Goal: Contribute content: Add original content to the website for others to see

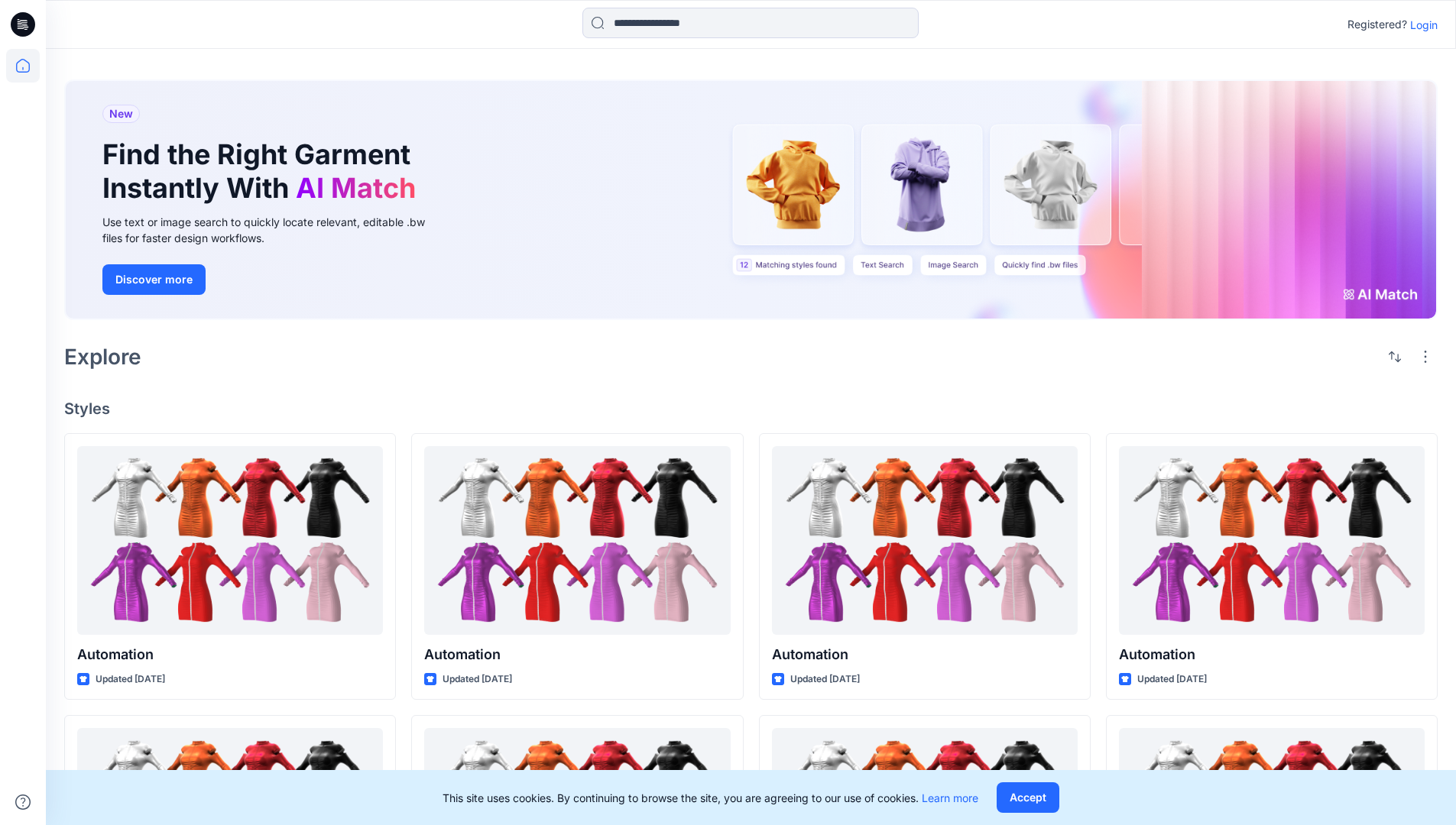
click at [1420, 24] on p "Login" at bounding box center [1424, 24] width 27 height 16
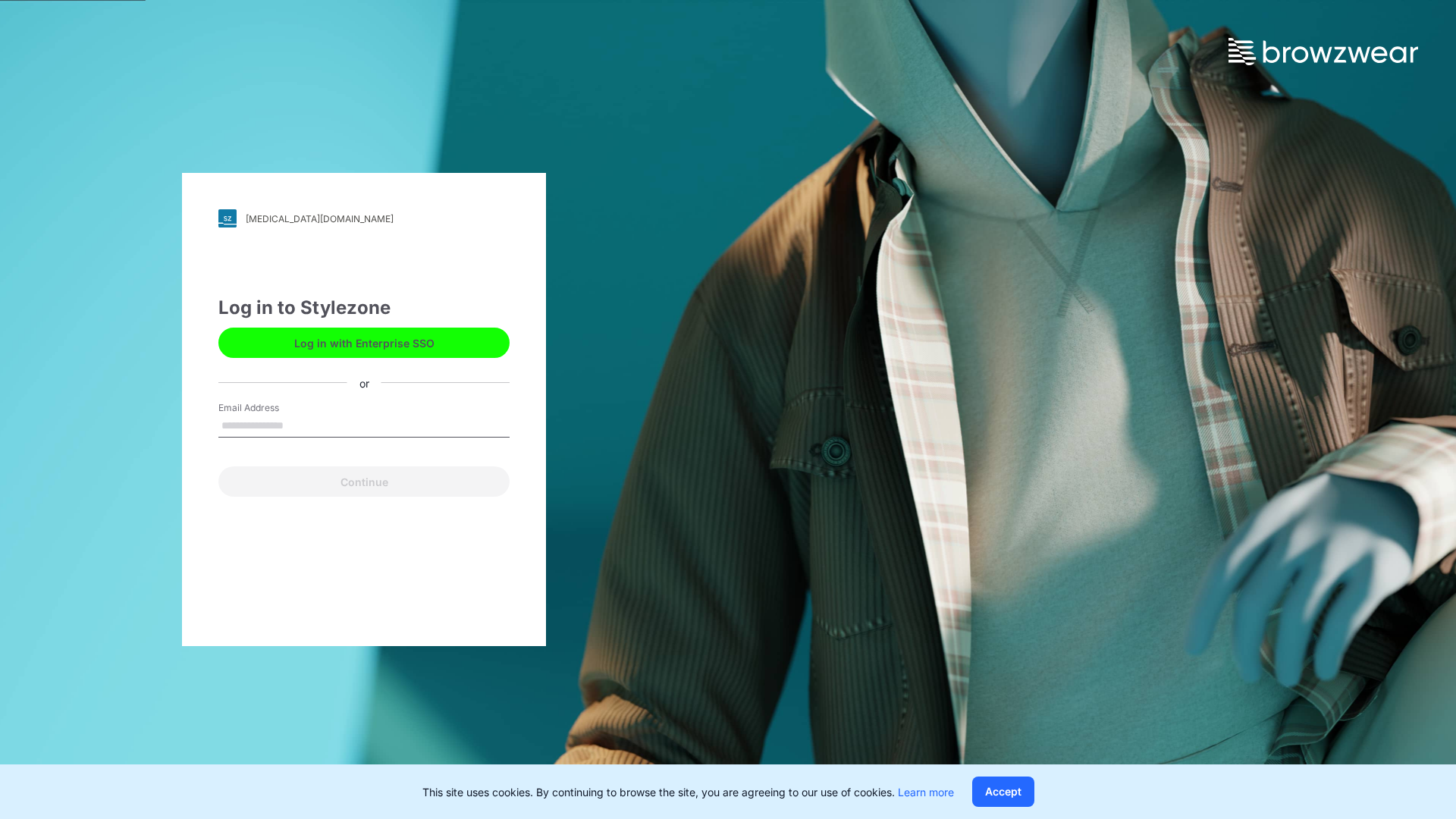
click at [300, 425] on input "Email Address" at bounding box center [364, 426] width 291 height 23
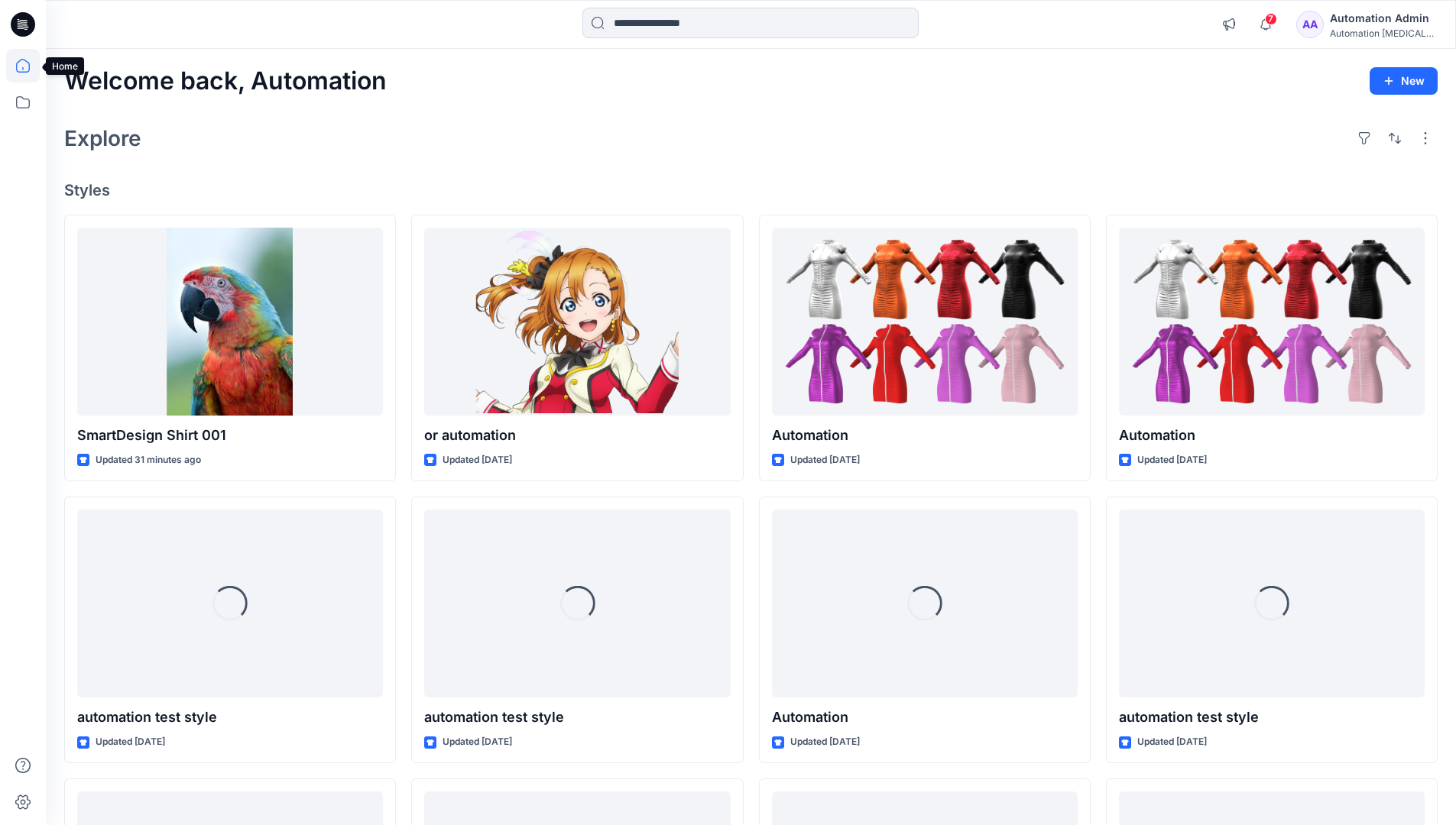
click at [29, 66] on icon at bounding box center [22, 66] width 14 height 14
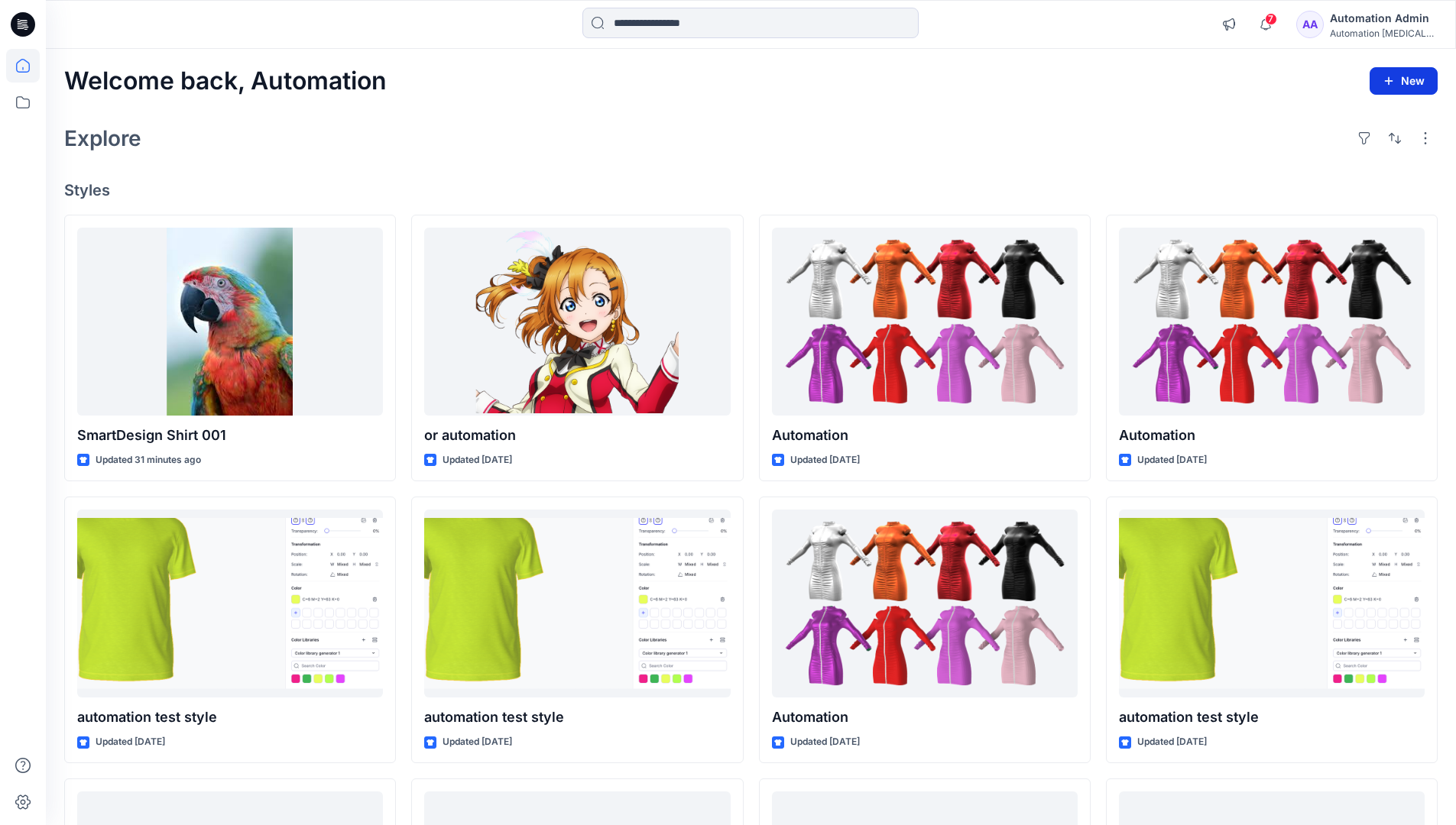
click at [1391, 85] on icon "button" at bounding box center [1389, 80] width 12 height 12
click at [1327, 121] on button "New Style" at bounding box center [1369, 119] width 131 height 31
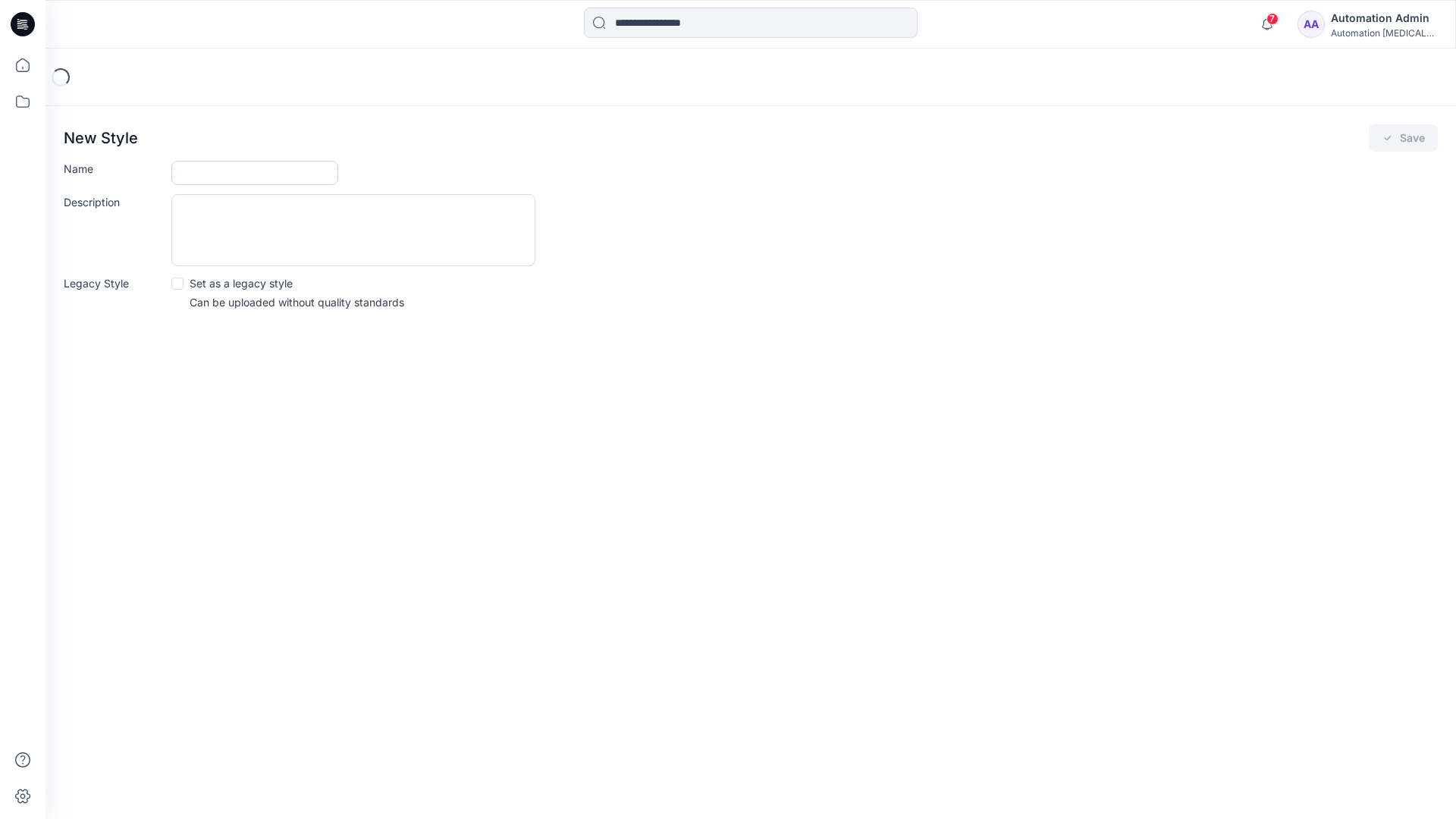
click at [202, 169] on input "Name" at bounding box center [254, 172] width 167 height 24
type input "**********"
click at [1419, 137] on button "Save" at bounding box center [1403, 137] width 69 height 27
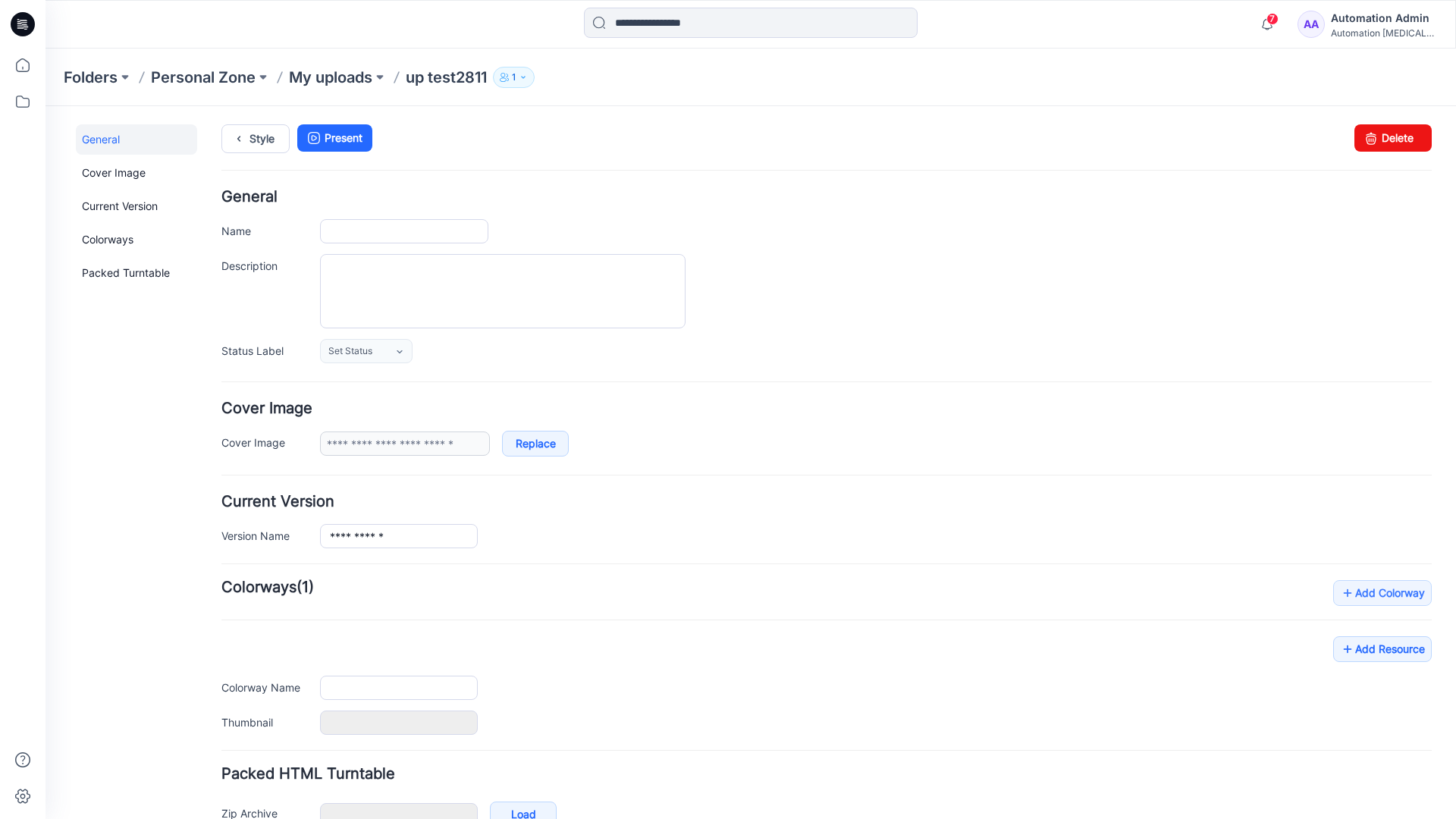
type input "**********"
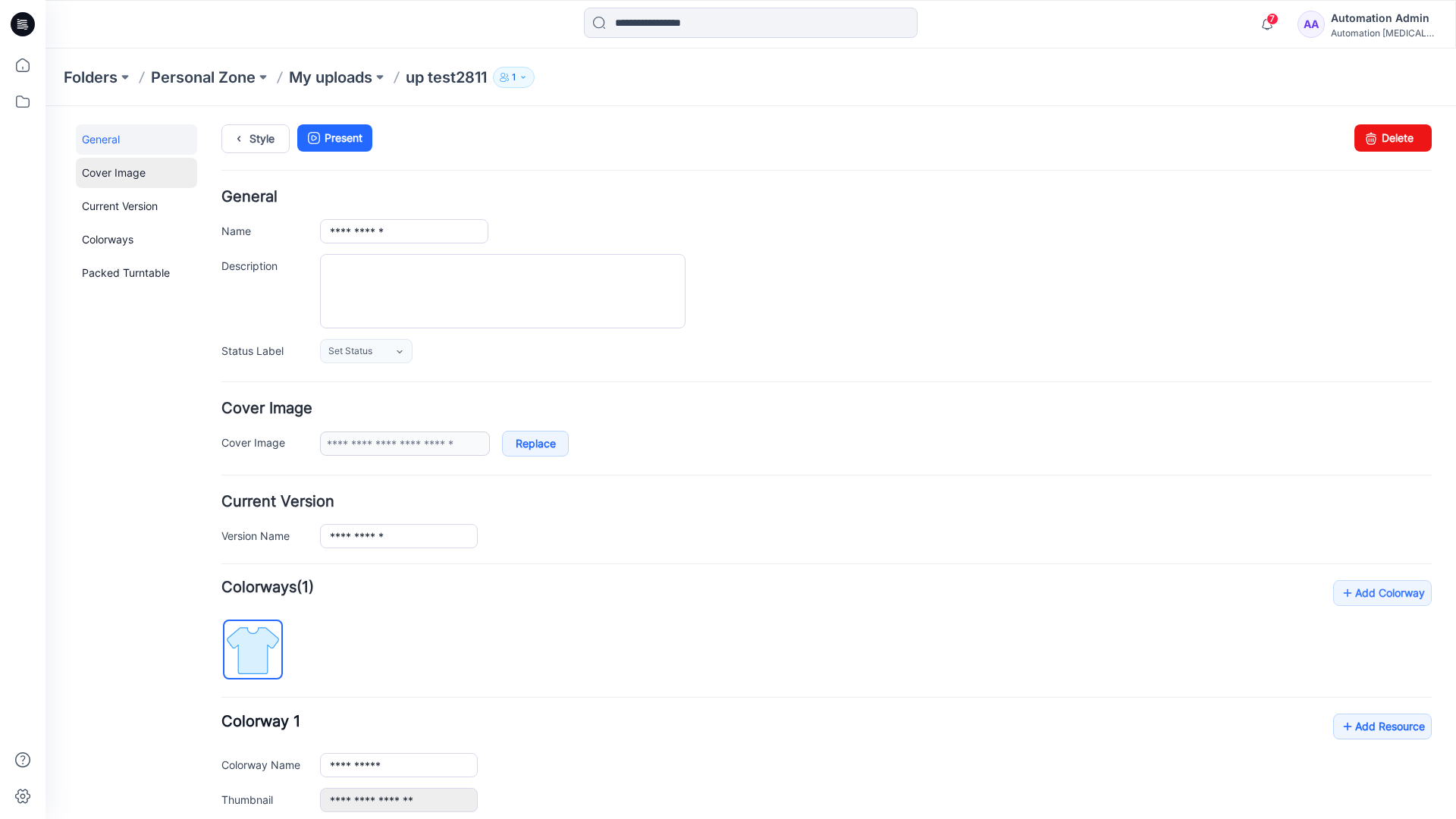
click at [111, 171] on link "Cover Image" at bounding box center [136, 173] width 121 height 30
click at [105, 202] on link "Current Version" at bounding box center [136, 206] width 121 height 30
click at [111, 237] on link "Colorways" at bounding box center [136, 240] width 121 height 30
click at [114, 274] on link "Packed Turntable" at bounding box center [136, 272] width 121 height 30
click at [1371, 143] on link "Delete" at bounding box center [1393, 137] width 77 height 27
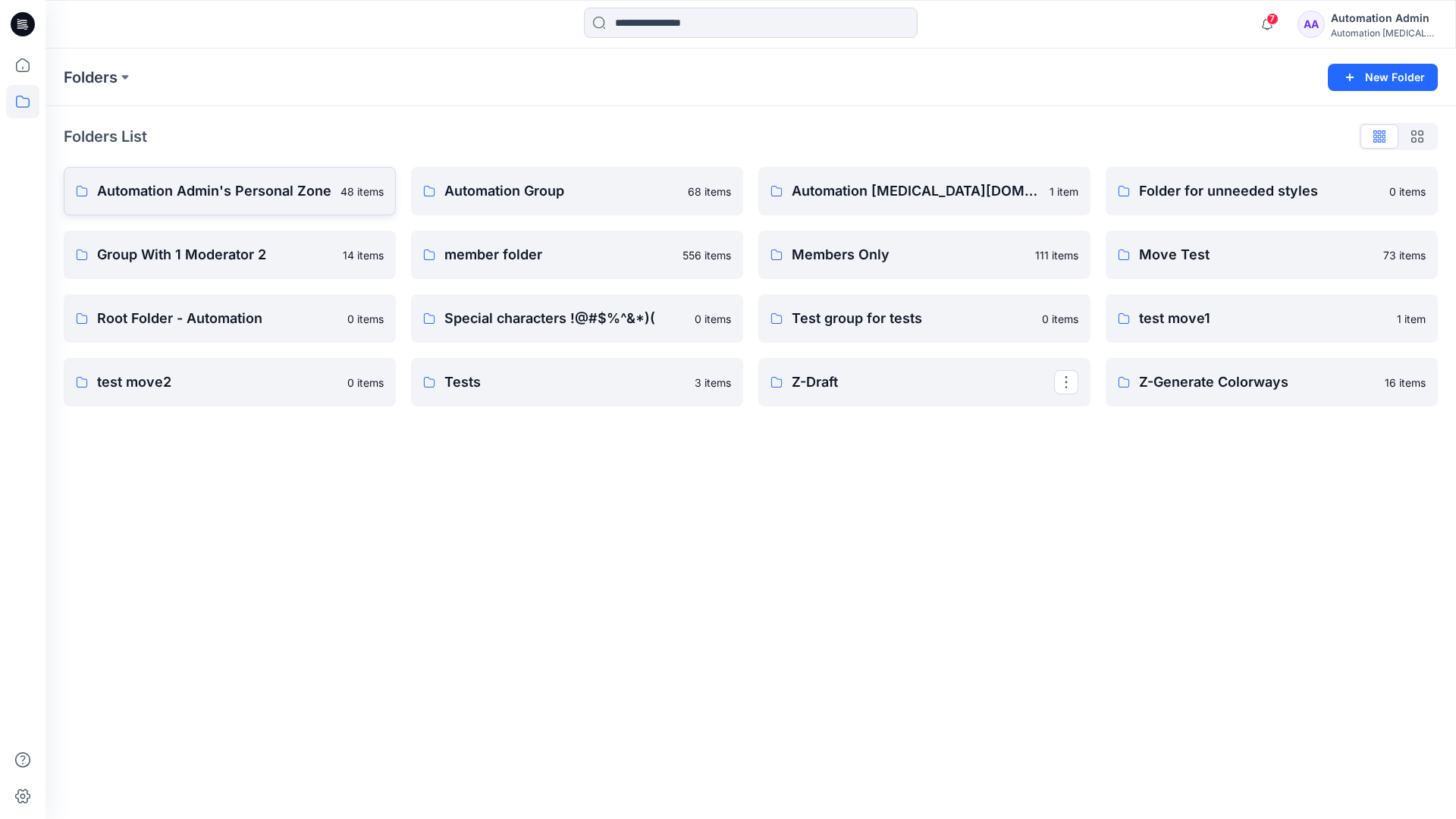
click at [242, 196] on p "Automation Admin's Personal Zone" at bounding box center [214, 191] width 235 height 21
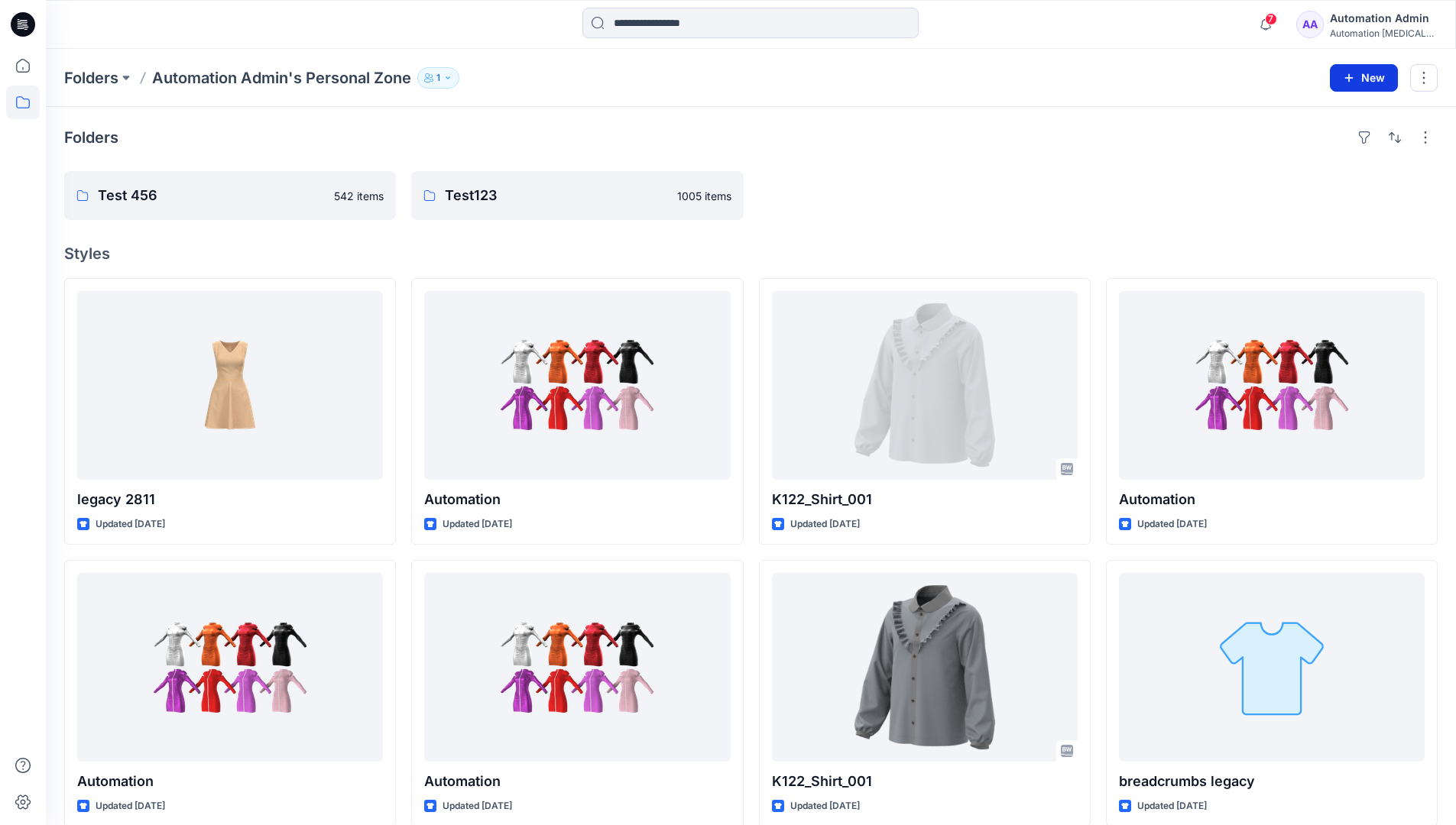
click at [1347, 75] on icon "button" at bounding box center [1349, 78] width 12 height 12
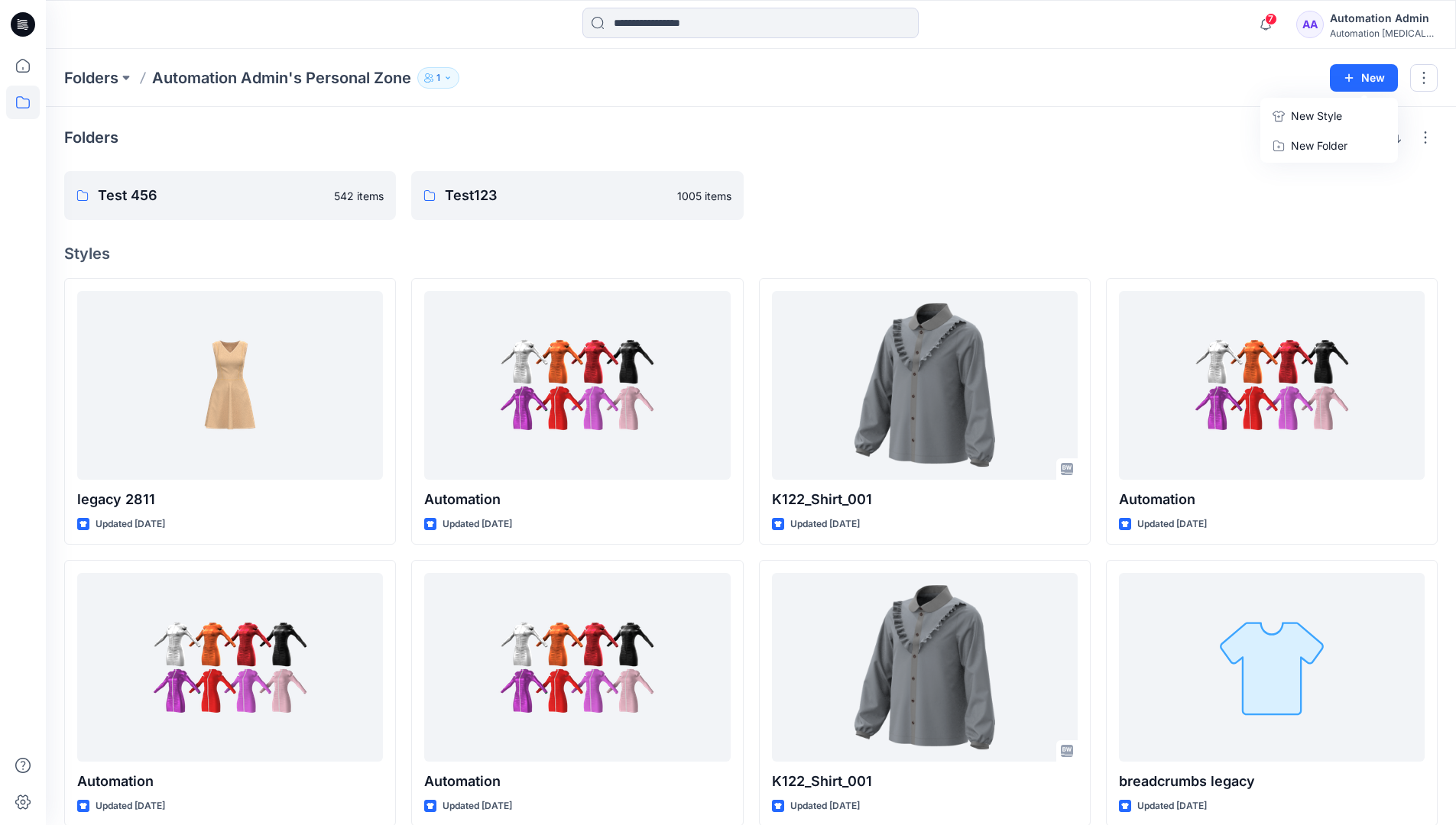
click at [1333, 114] on p "New Style" at bounding box center [1317, 116] width 51 height 18
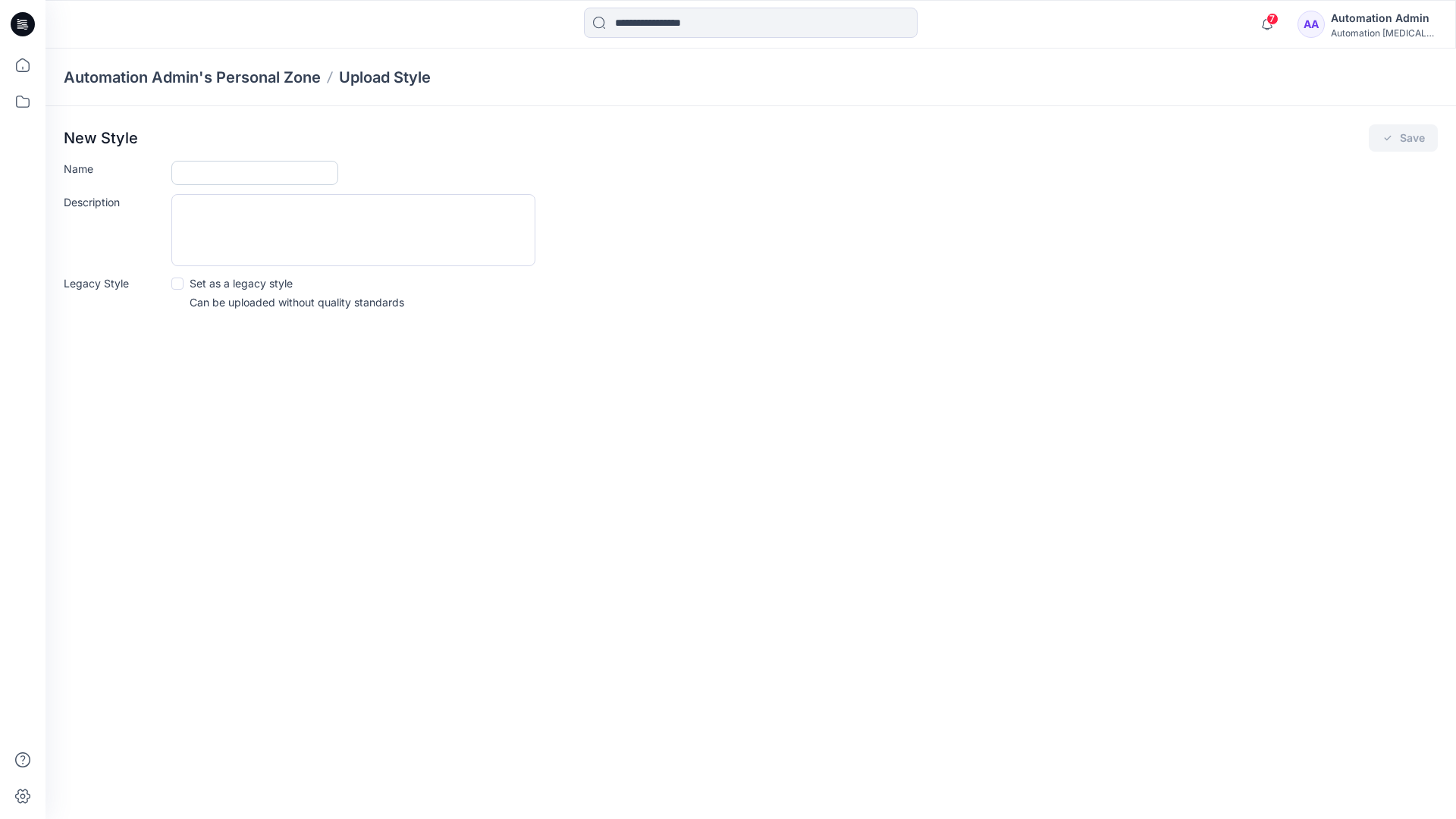
click at [201, 169] on input "Name" at bounding box center [254, 172] width 167 height 24
type input "**********"
click at [179, 282] on span at bounding box center [177, 283] width 12 height 12
click at [1408, 141] on button "Save" at bounding box center [1403, 137] width 69 height 27
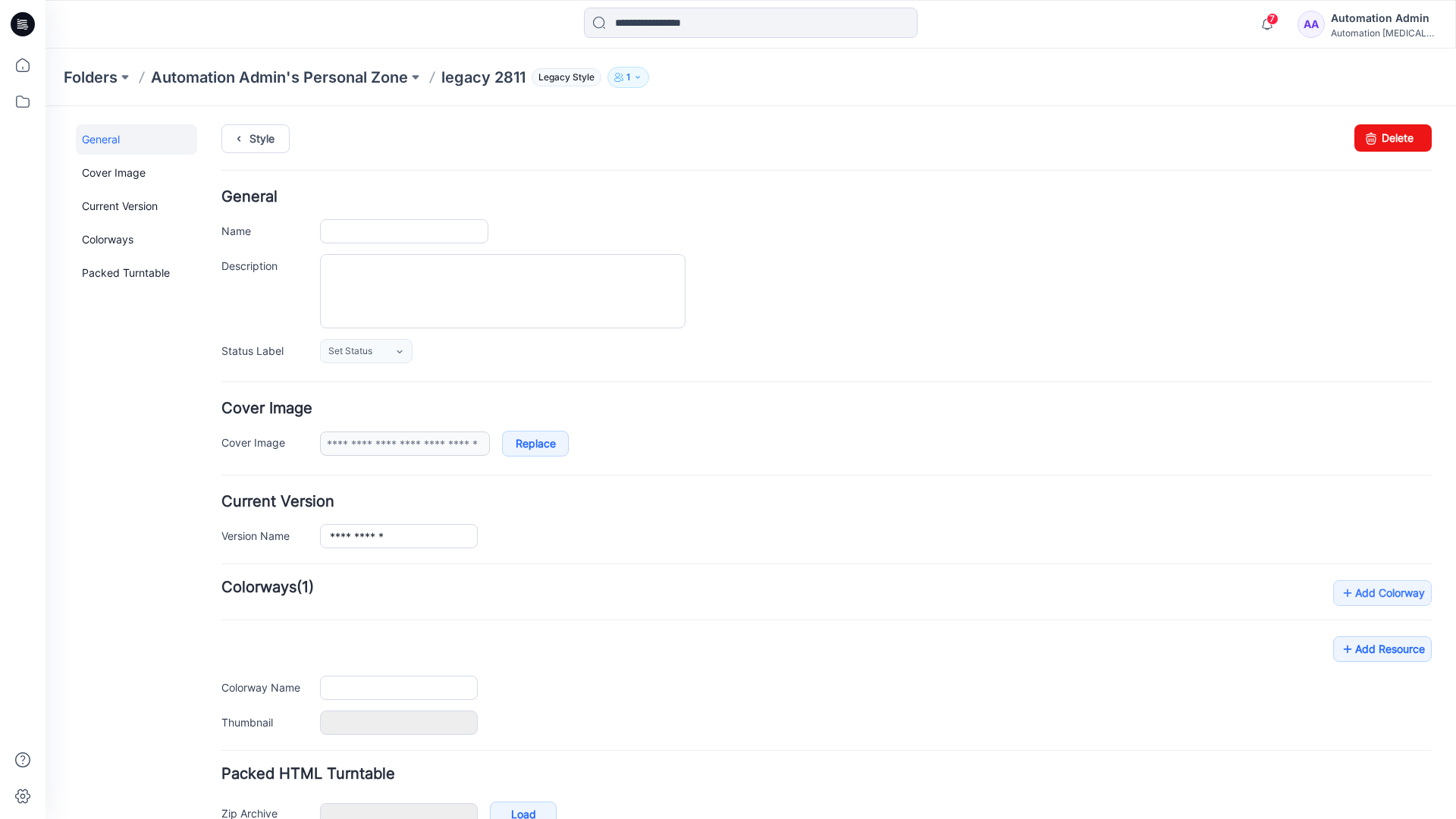
type input "**********"
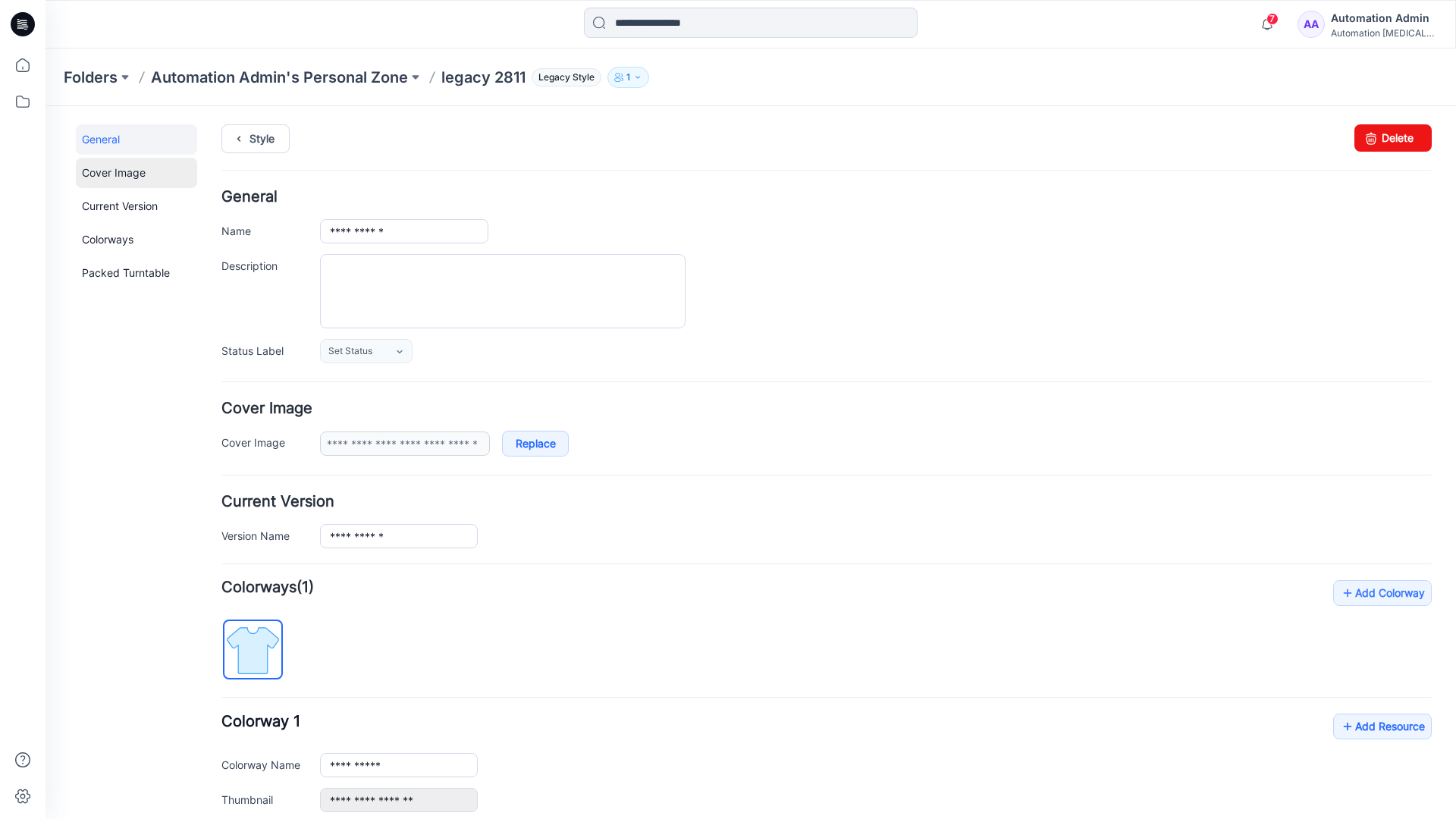
click at [115, 173] on link "Cover Image" at bounding box center [136, 173] width 121 height 30
click at [115, 211] on link "Current Version" at bounding box center [136, 206] width 121 height 30
click at [111, 238] on link "Colorways" at bounding box center [136, 240] width 121 height 30
click at [121, 273] on link "Packed Turntable" at bounding box center [136, 272] width 121 height 30
click at [1375, 136] on link "Delete" at bounding box center [1393, 137] width 77 height 27
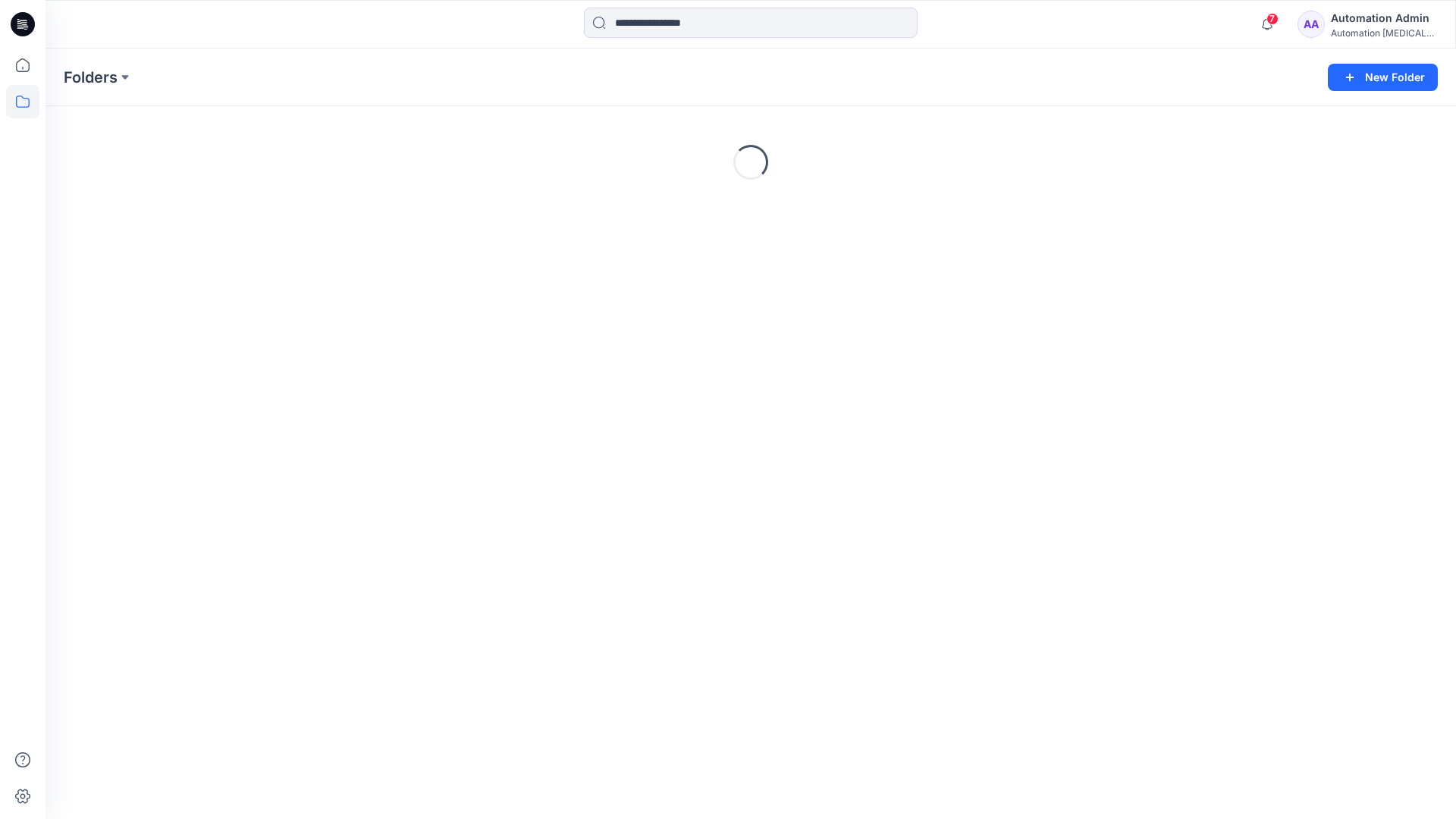
click at [1377, 33] on div "Automation [MEDICAL_DATA]..." at bounding box center [1384, 33] width 106 height 12
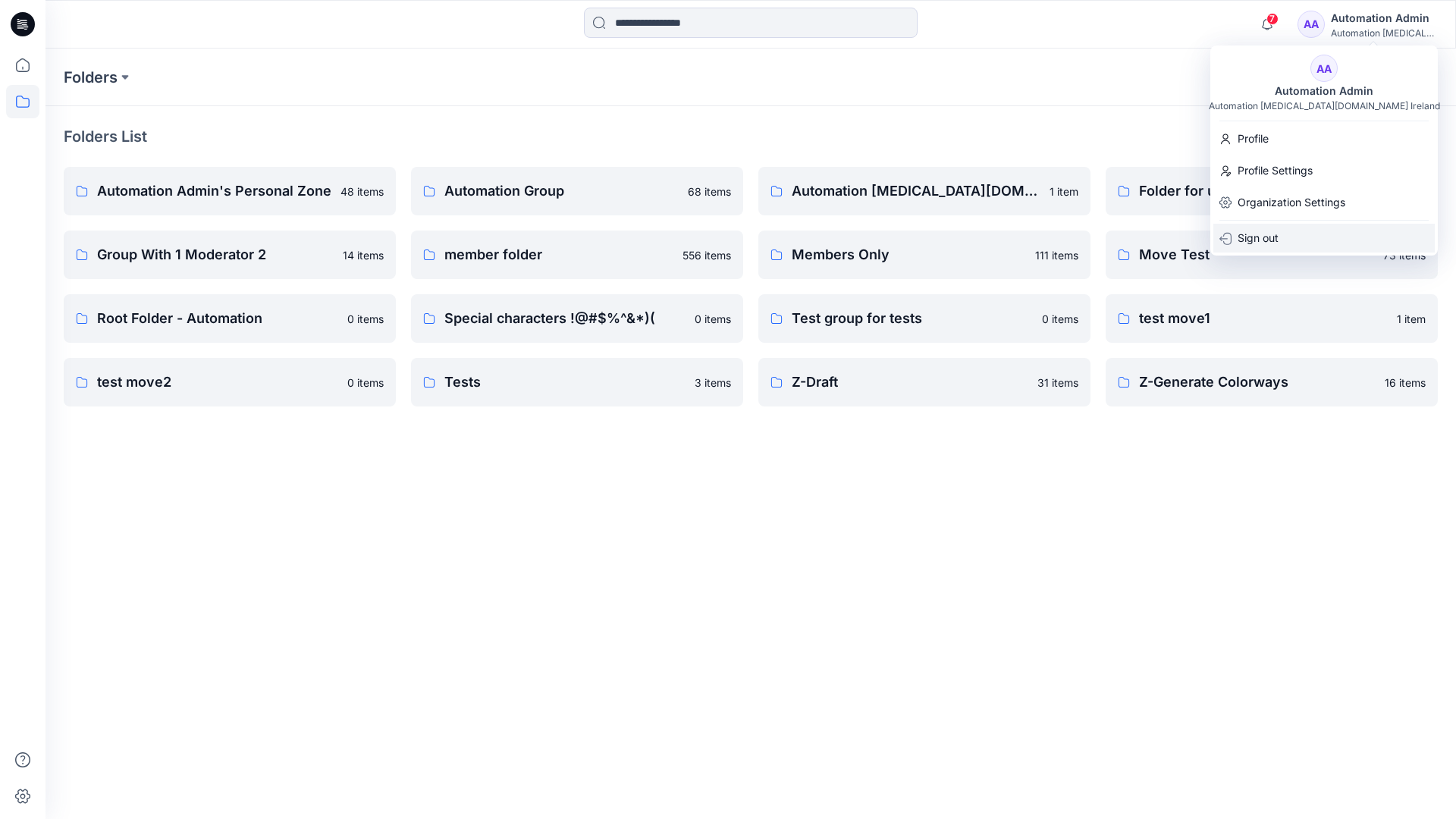
click at [1266, 236] on p "Sign out" at bounding box center [1258, 238] width 41 height 29
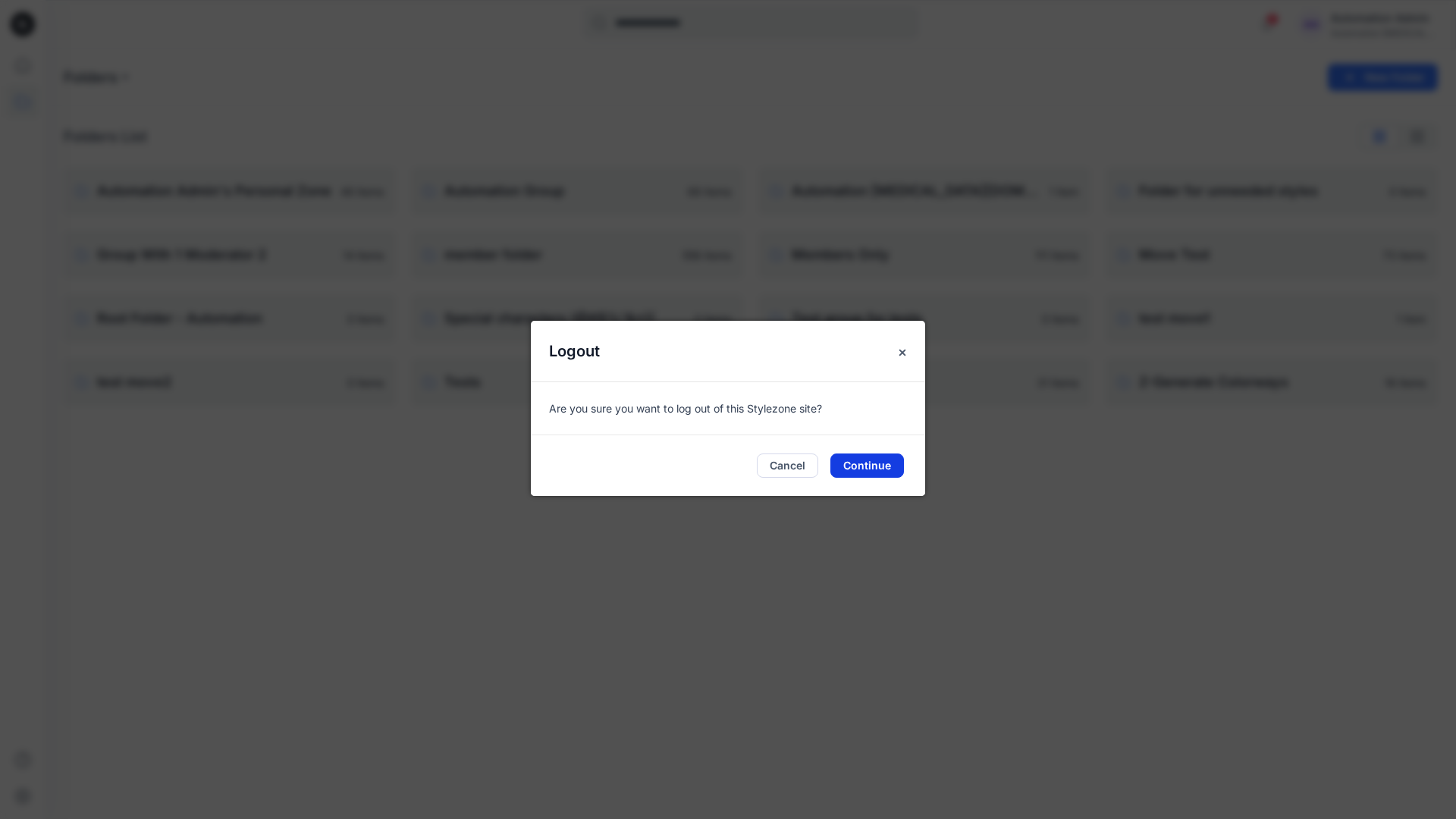
click at [883, 460] on button "Continue" at bounding box center [867, 465] width 73 height 24
